Goal: Navigation & Orientation: Find specific page/section

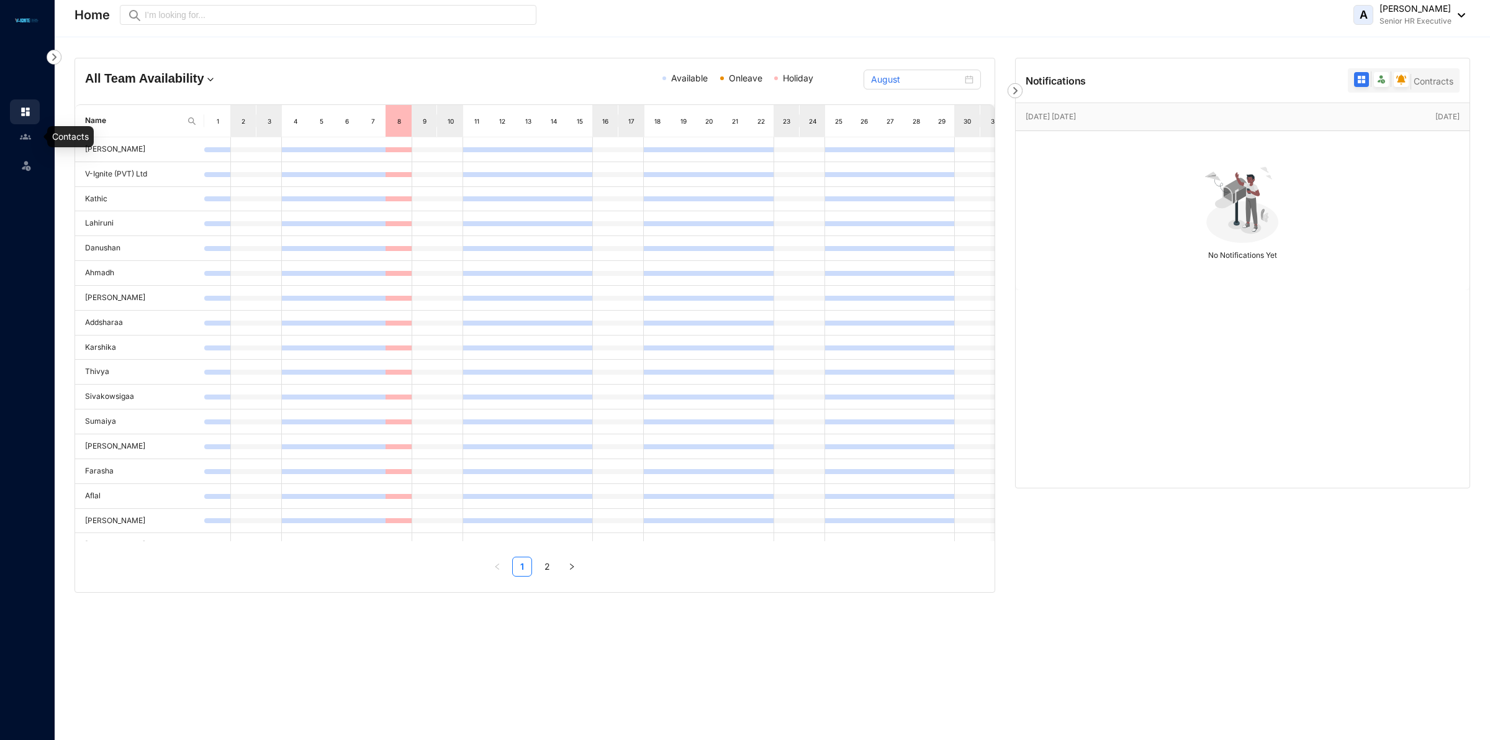
click at [30, 137] on img at bounding box center [25, 136] width 11 height 11
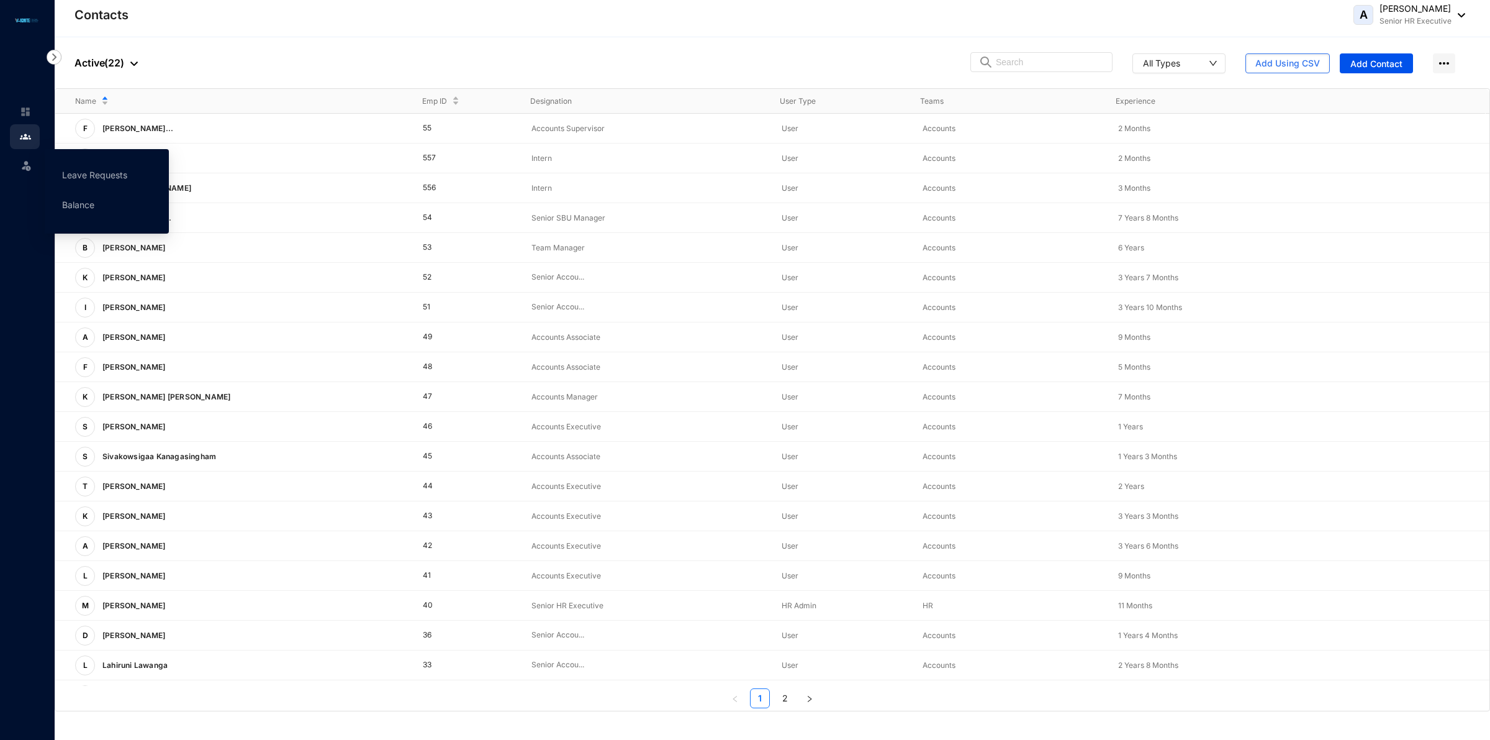
click at [29, 163] on img at bounding box center [26, 165] width 12 height 12
click at [25, 172] on span at bounding box center [26, 164] width 12 height 25
click at [94, 210] on link "Balance" at bounding box center [78, 204] width 32 height 11
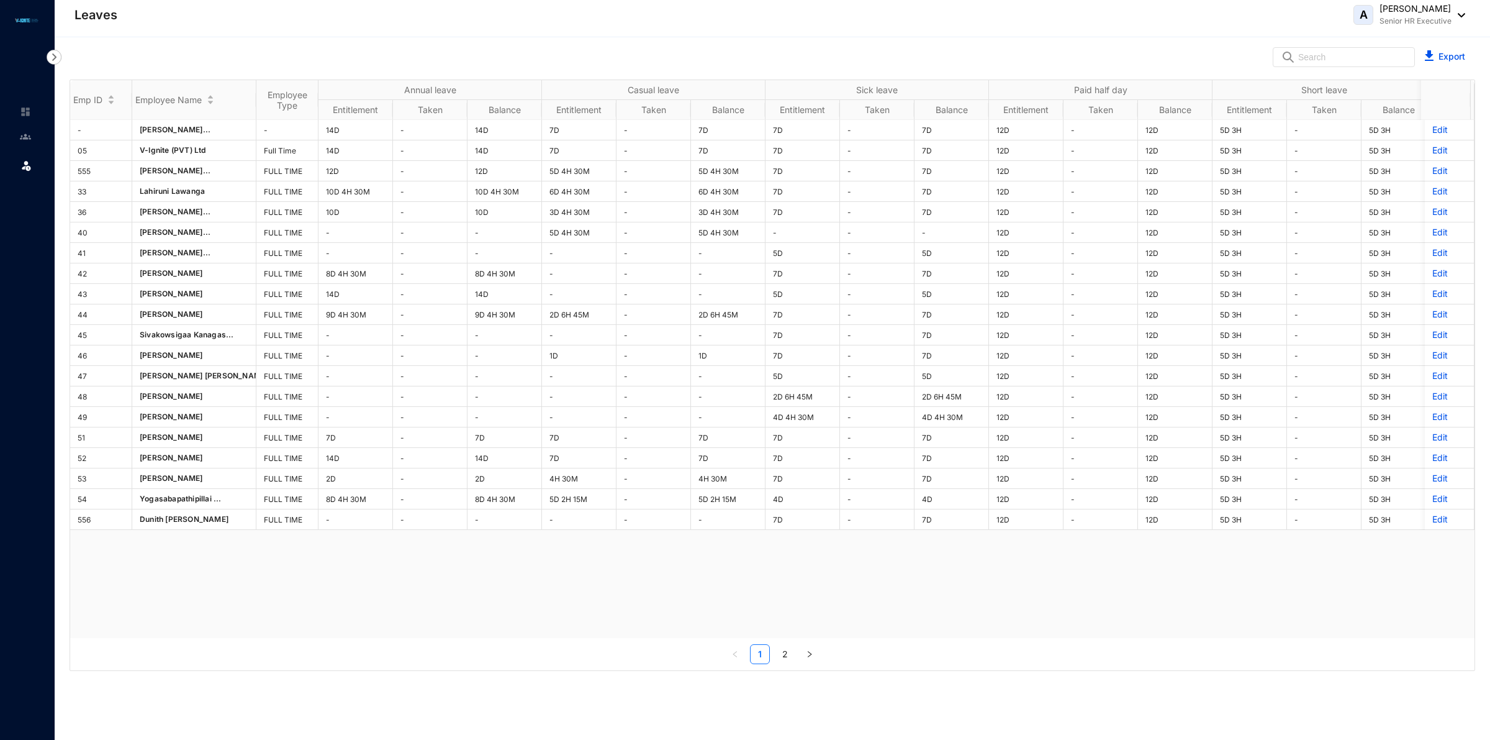
click at [1454, 17] on div "A [PERSON_NAME] Senior HR Executive" at bounding box center [1410, 14] width 112 height 25
click at [1457, 16] on img at bounding box center [1459, 15] width 14 height 4
click at [20, 140] on link at bounding box center [35, 136] width 31 height 12
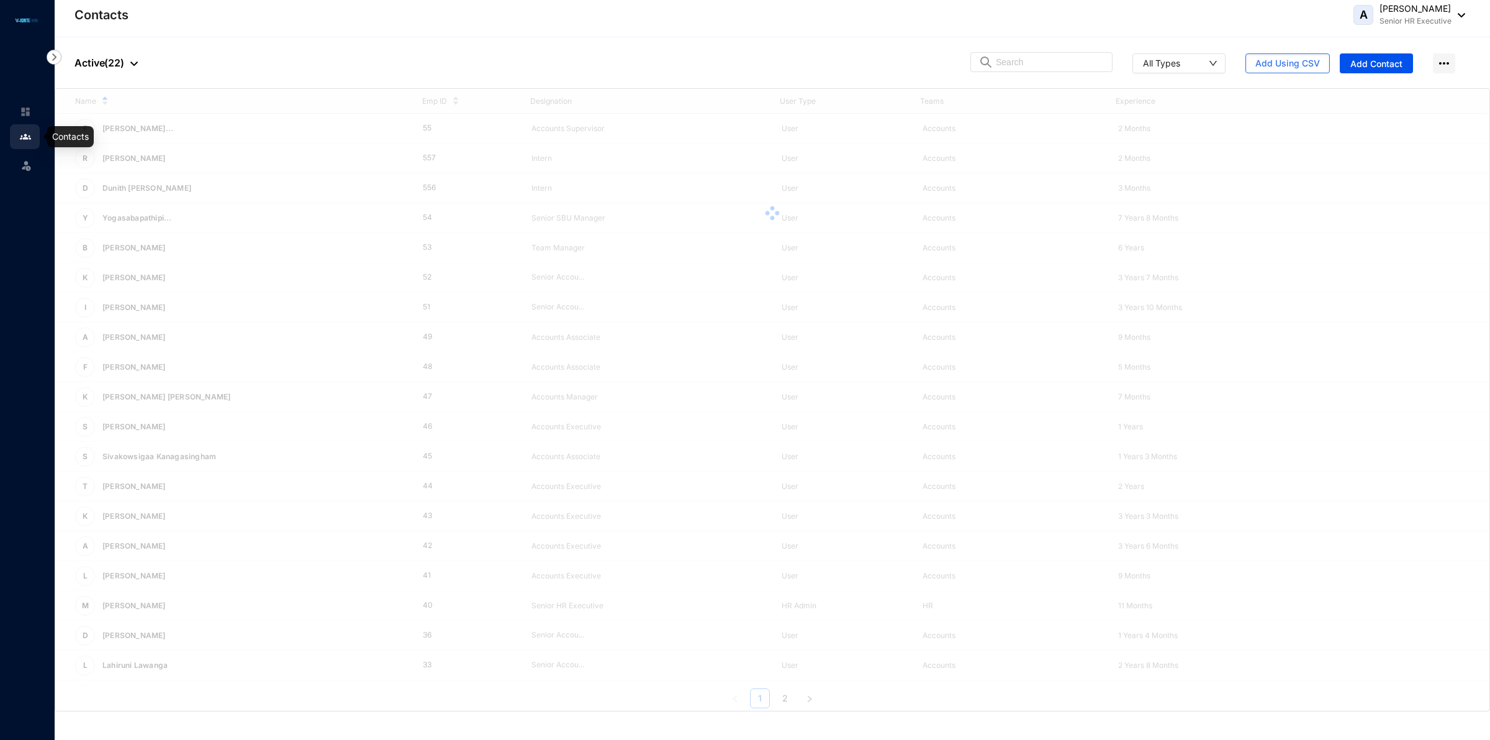
click at [39, 109] on link at bounding box center [35, 112] width 31 height 12
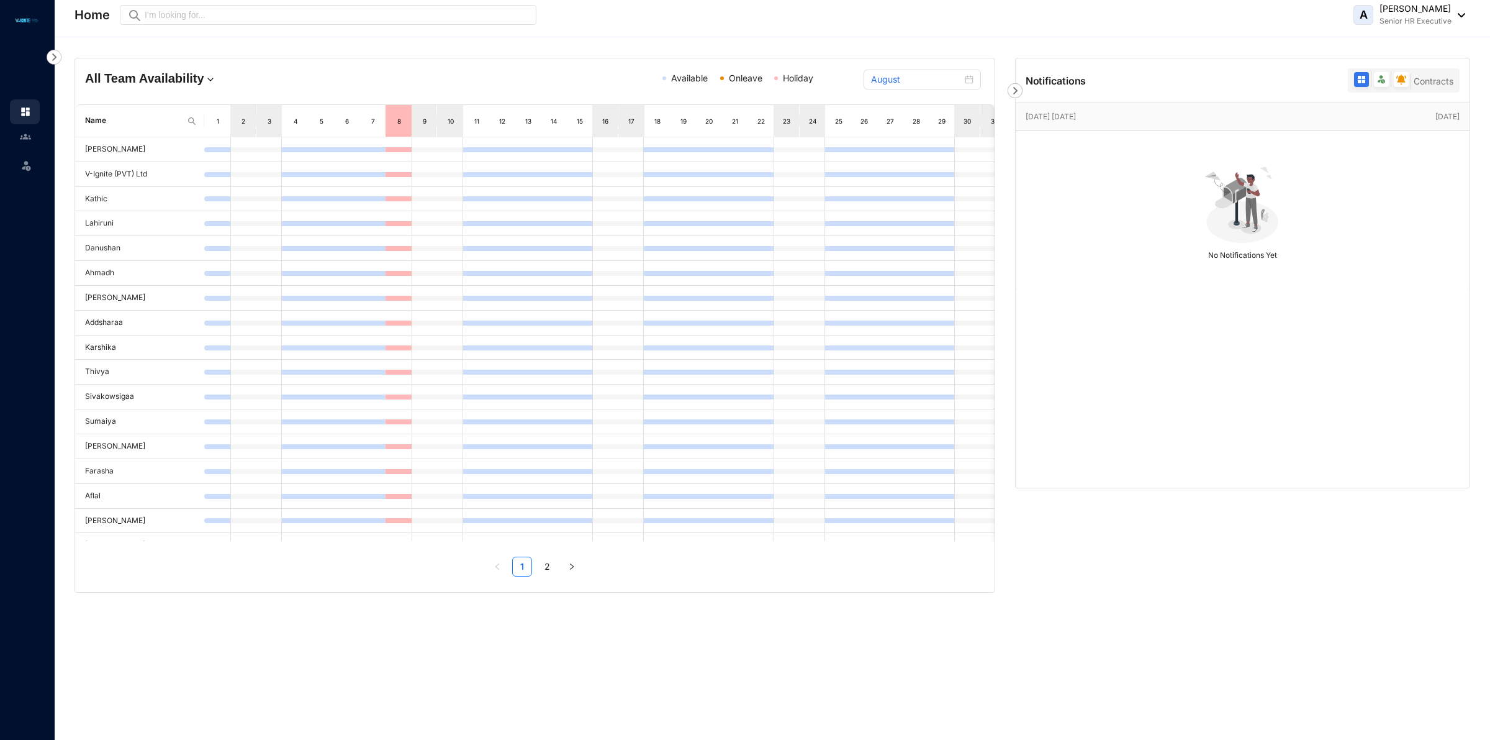
click at [1464, 22] on div "A [PERSON_NAME] Senior HR Executive" at bounding box center [1410, 14] width 112 height 25
click at [1396, 94] on link "Sign Out" at bounding box center [1389, 100] width 131 height 12
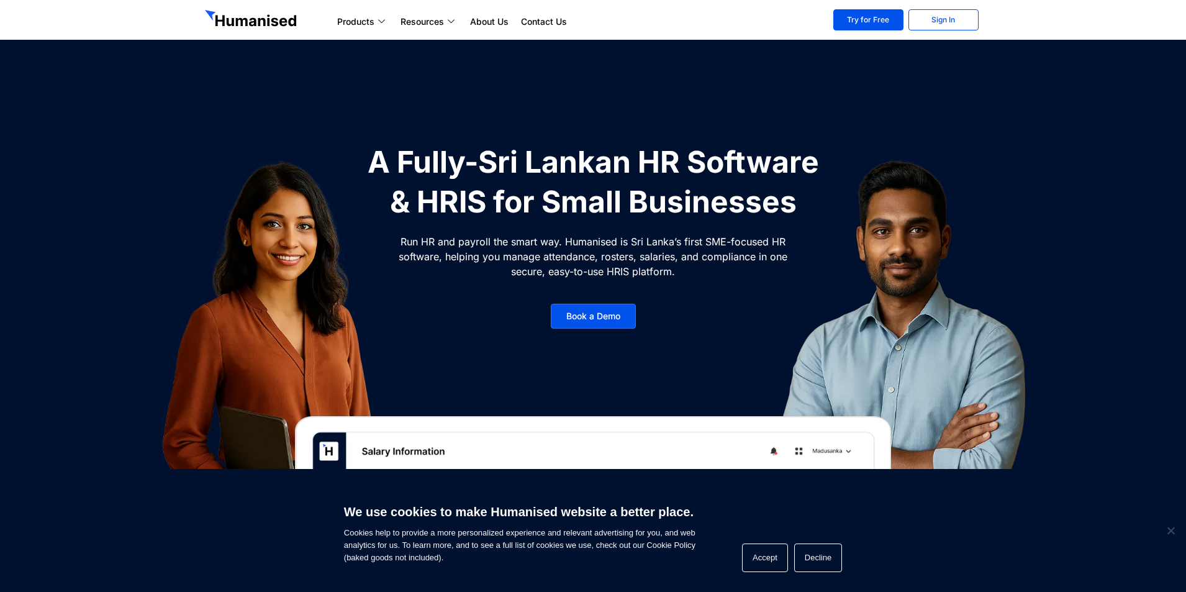
click at [849, 566] on div "We use cookies to make Humanised website a better place. Cookies help to provid…" at bounding box center [593, 530] width 1186 height 123
click at [833, 566] on button "Decline" at bounding box center [818, 557] width 48 height 29
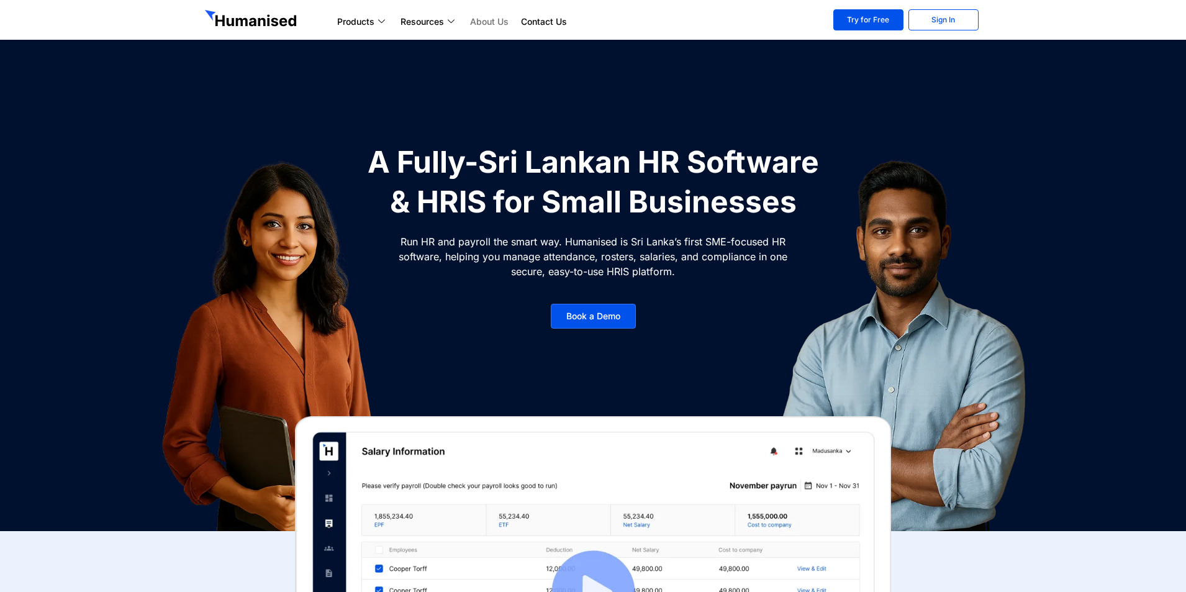
click at [484, 19] on link "About Us" at bounding box center [489, 21] width 51 height 15
